Goal: Task Accomplishment & Management: Manage account settings

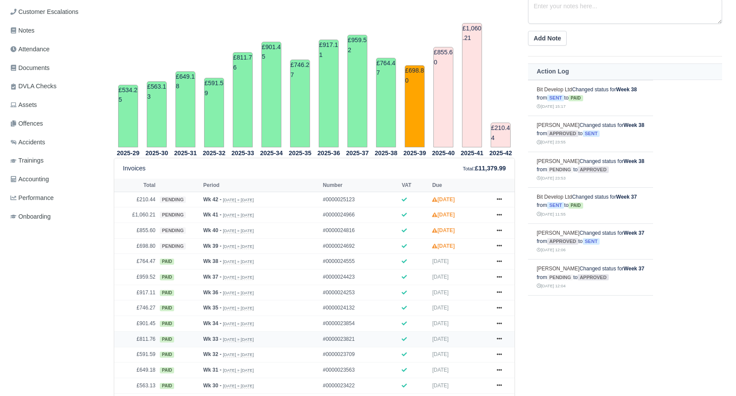
scroll to position [217, 0]
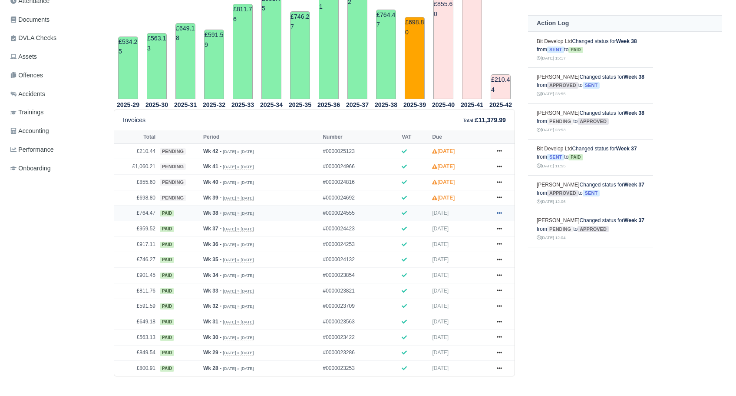
click at [499, 212] on icon at bounding box center [499, 212] width 5 height 5
click at [476, 226] on link "Show Invoice" at bounding box center [466, 229] width 77 height 18
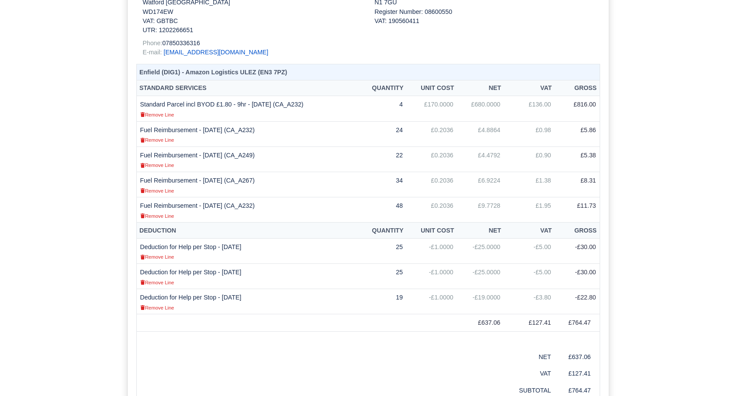
scroll to position [304, 0]
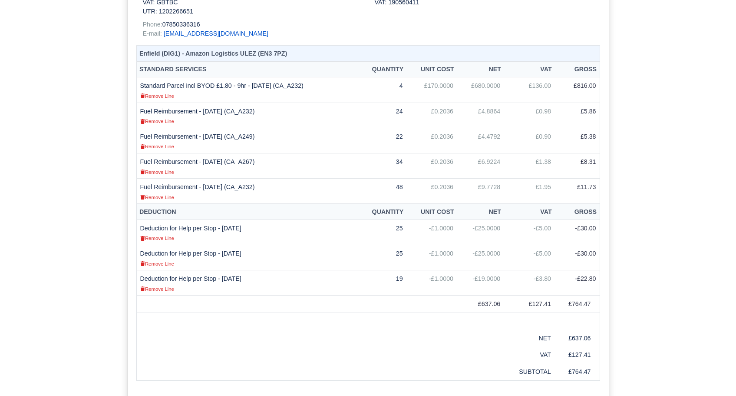
click at [112, 239] on div "Contractor VAT invalid It looks like VAT is invalid. Contractor VAT: TBC Docume…" at bounding box center [368, 175] width 736 height 809
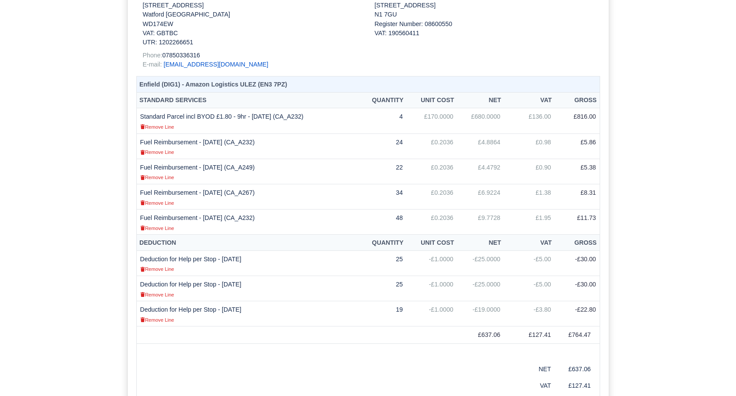
scroll to position [261, 0]
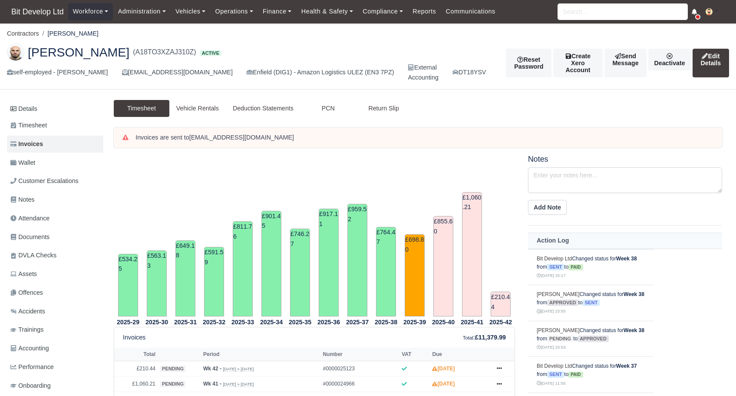
scroll to position [212, 0]
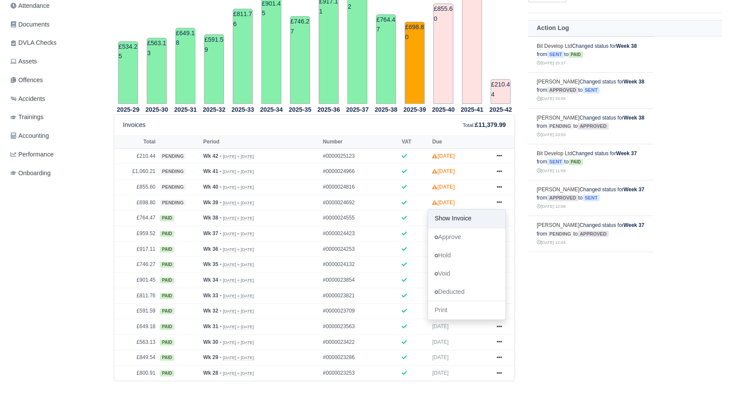
click at [480, 220] on link "Show Invoice" at bounding box center [466, 218] width 77 height 18
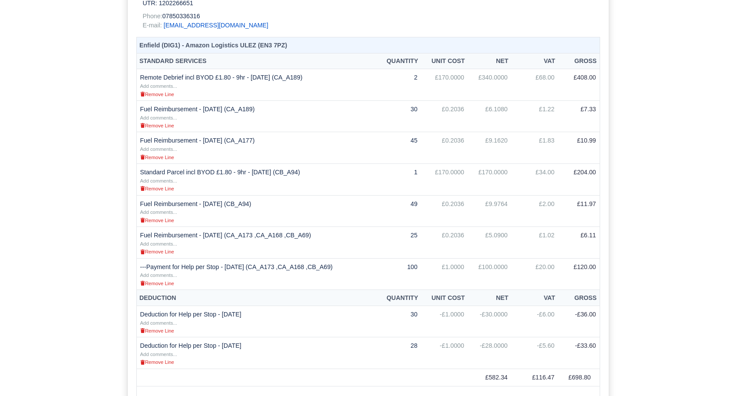
scroll to position [304, 0]
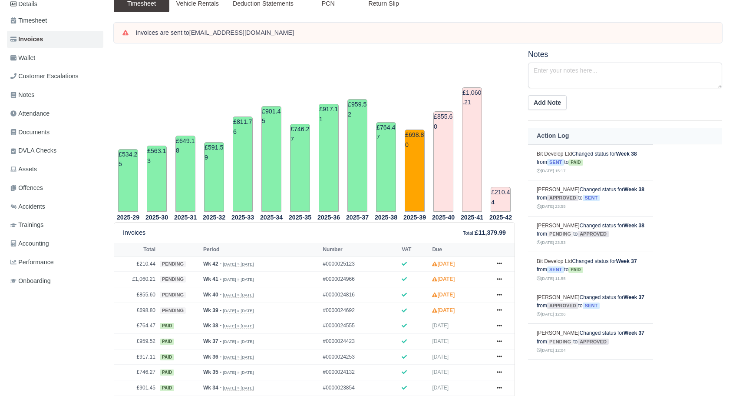
scroll to position [87, 0]
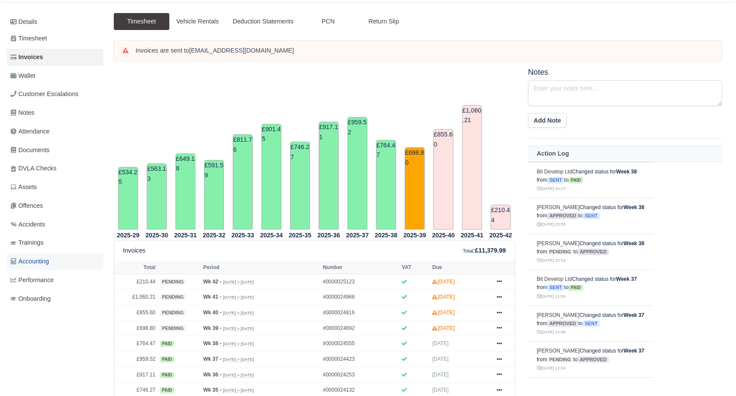
click at [45, 259] on span "Accounting" at bounding box center [29, 261] width 39 height 10
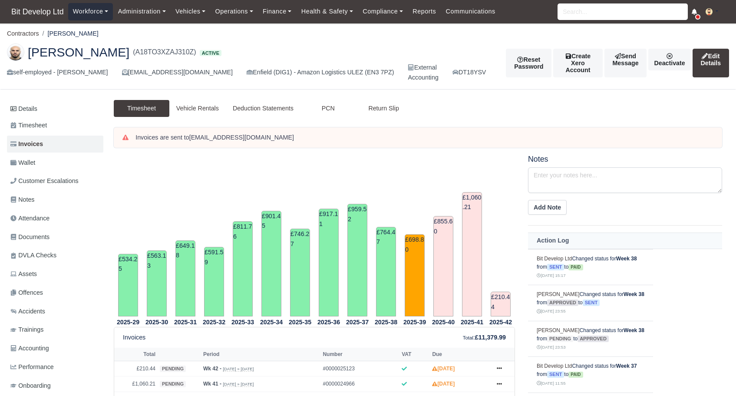
click at [99, 12] on link "Workforce" at bounding box center [90, 11] width 45 height 17
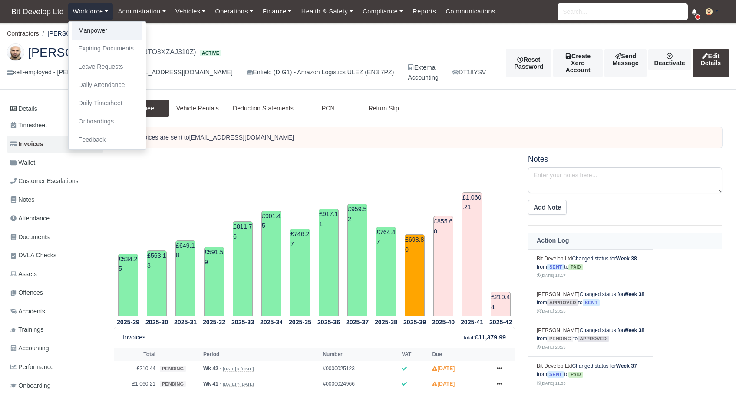
click at [91, 33] on link "Manpower" at bounding box center [107, 31] width 70 height 18
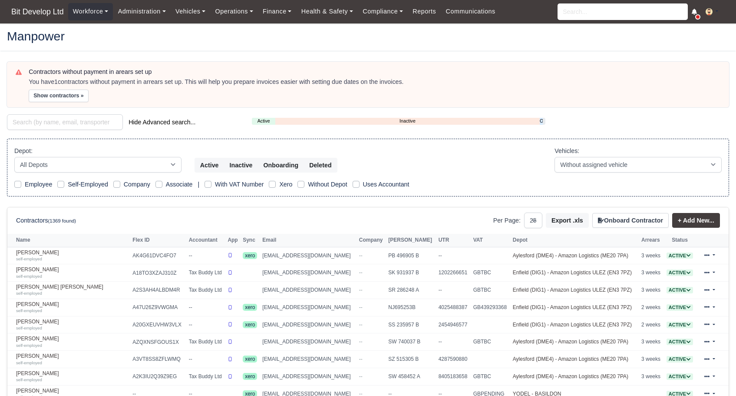
select select "25"
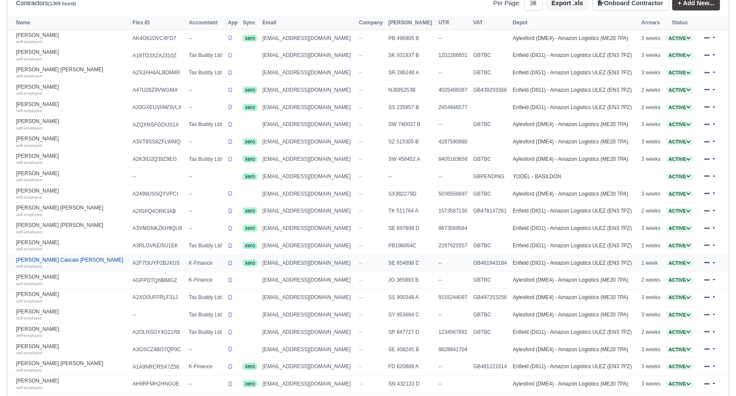
scroll to position [217, 0]
click at [50, 259] on link "David Andrade Cascais Goncalves self-employed" at bounding box center [72, 263] width 112 height 13
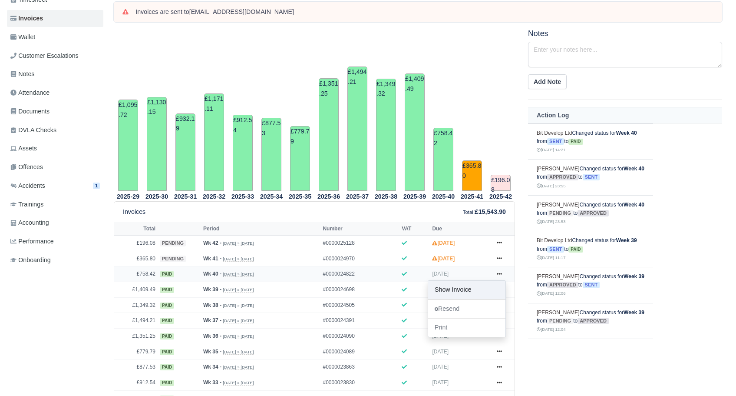
scroll to position [130, 0]
click at [476, 285] on link "Show Invoice" at bounding box center [466, 290] width 77 height 18
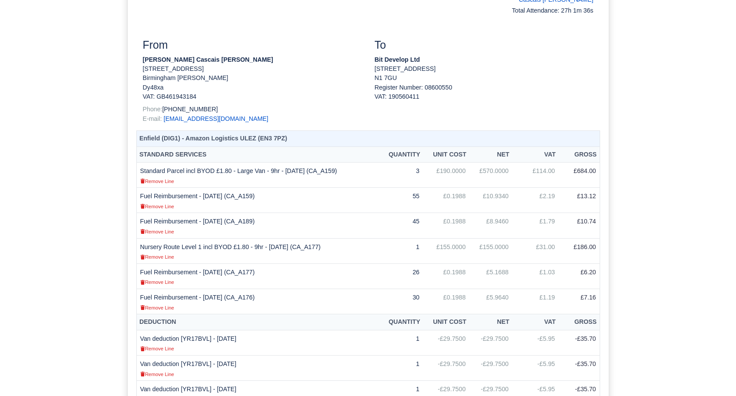
scroll to position [391, 0]
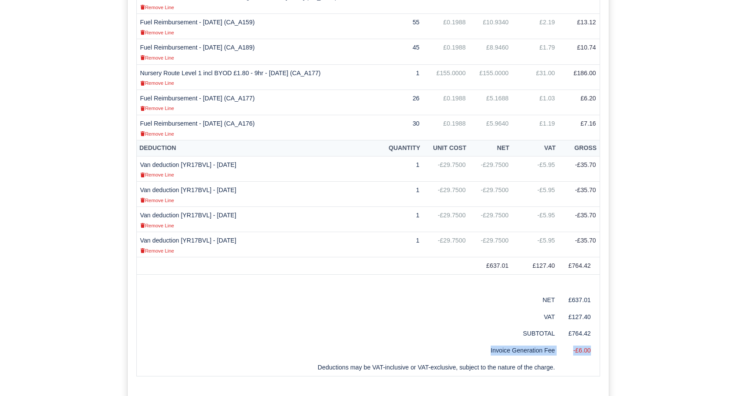
drag, startPoint x: 489, startPoint y: 350, endPoint x: 594, endPoint y: 347, distance: 104.3
click at [594, 347] on tr "Invoice Generation Fee -£6.00" at bounding box center [367, 350] width 463 height 17
copy tr "Invoice Generation Fee -£6.00"
click at [90, 71] on div "Contractor VAT invalid It looks like VAT is invalid. Contractor VAT: 461943184 …" at bounding box center [368, 130] width 736 height 892
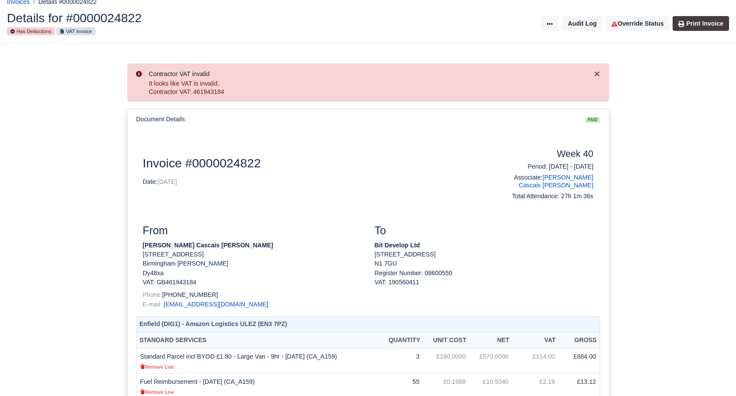
scroll to position [0, 0]
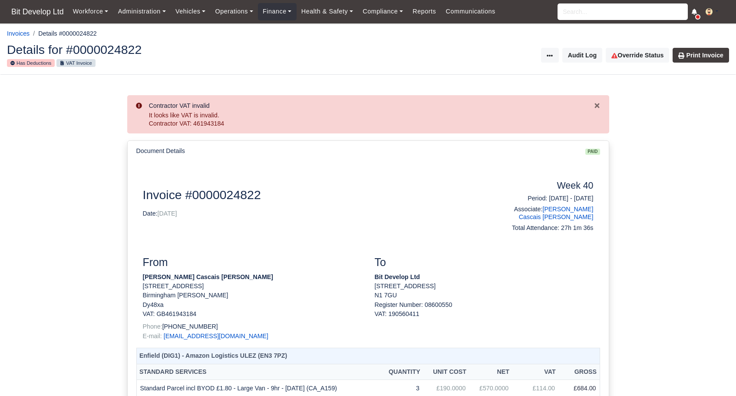
click at [710, 11] on img at bounding box center [709, 11] width 7 height 7
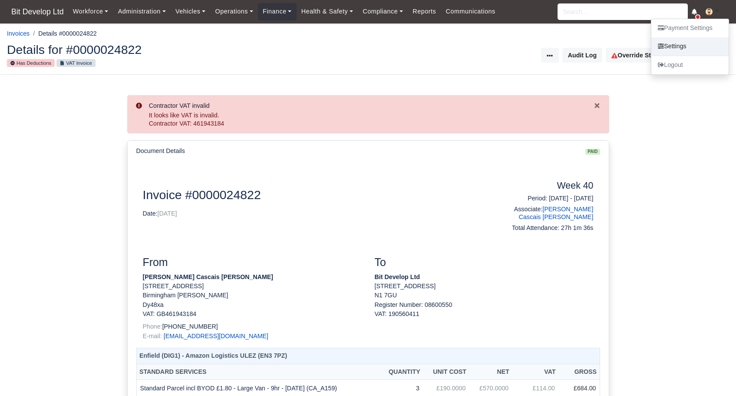
click at [679, 46] on link "Settings" at bounding box center [689, 46] width 77 height 18
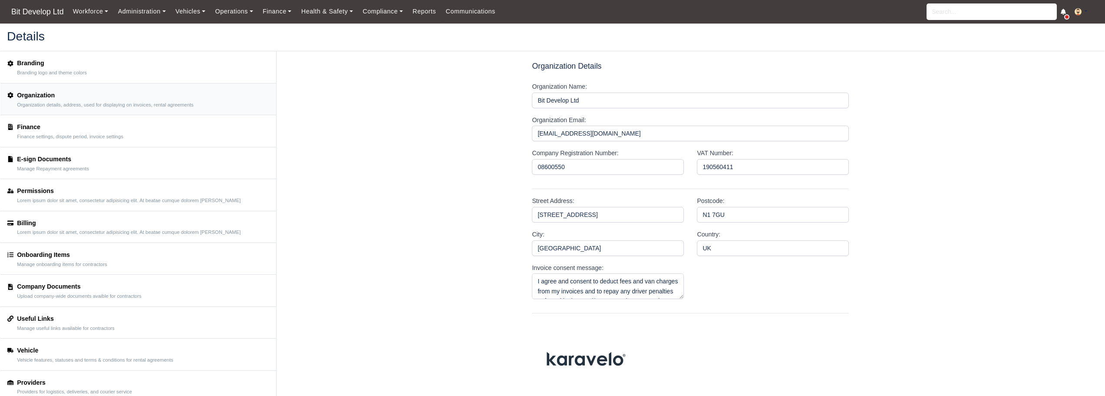
click at [62, 131] on div "Finance" at bounding box center [70, 127] width 106 height 10
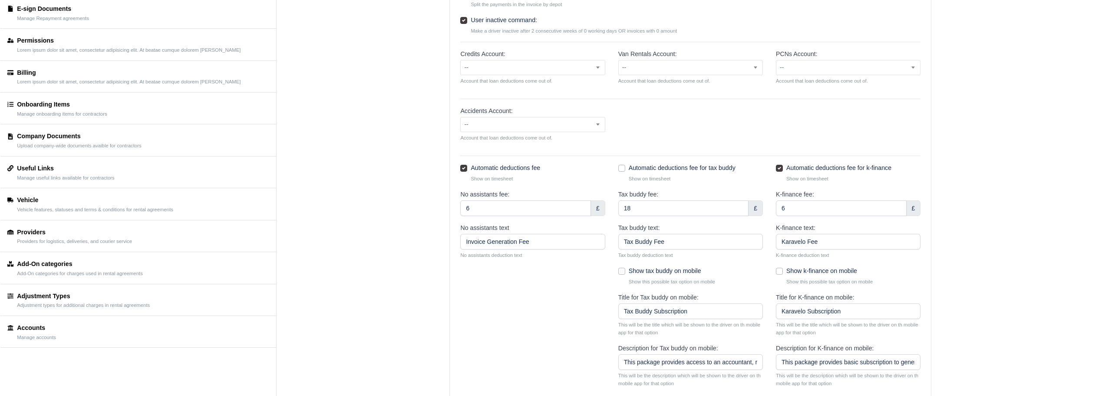
scroll to position [174, 0]
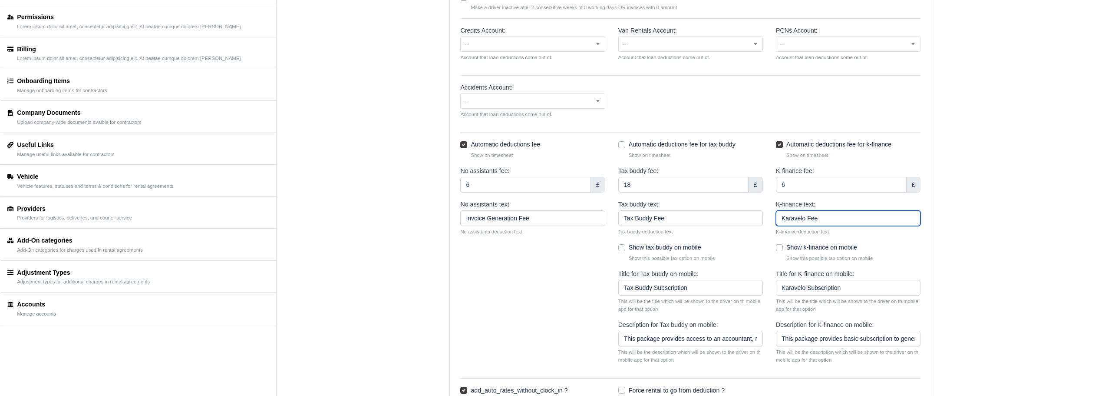
drag, startPoint x: 830, startPoint y: 221, endPoint x: 750, endPoint y: 222, distance: 80.4
click at [750, 222] on div "No assistants text Invoice Generation Fee No assistants deduction text Tax budd…" at bounding box center [690, 220] width 473 height 43
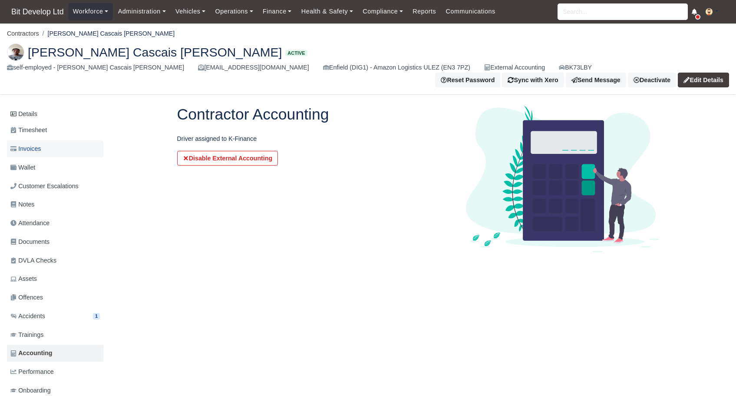
click at [32, 145] on span "Invoices" at bounding box center [25, 149] width 30 height 10
